Goal: Transaction & Acquisition: Purchase product/service

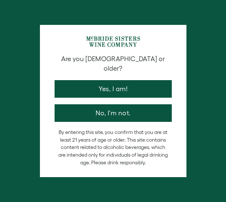
click at [87, 80] on button "Yes, I am!" at bounding box center [113, 89] width 117 height 18
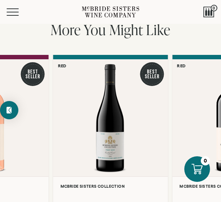
scroll to position [1173, 0]
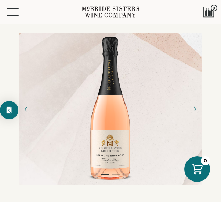
drag, startPoint x: 104, startPoint y: 116, endPoint x: 96, endPoint y: 134, distance: 19.3
drag, startPoint x: 96, startPoint y: 134, endPoint x: 72, endPoint y: 110, distance: 34.2
drag, startPoint x: 72, startPoint y: 110, endPoint x: 55, endPoint y: 102, distance: 18.2
drag, startPoint x: 55, startPoint y: 102, endPoint x: 212, endPoint y: 42, distance: 167.8
click at [214, 45] on div at bounding box center [110, 109] width 221 height 152
